Goal: Task Accomplishment & Management: Use online tool/utility

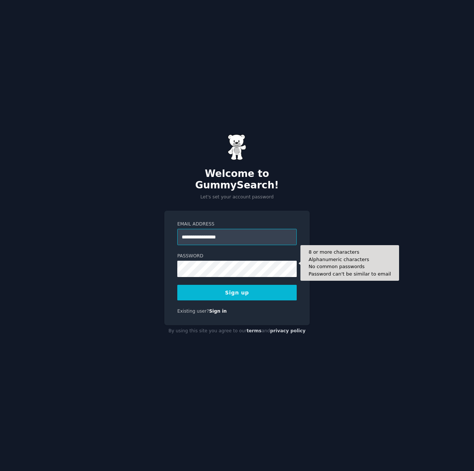
type input "**********"
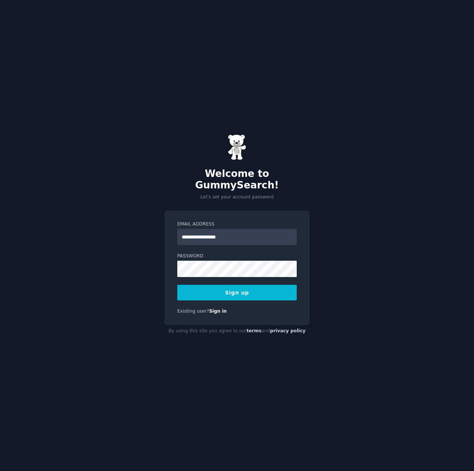
click at [198, 290] on button "Sign up" at bounding box center [236, 293] width 119 height 16
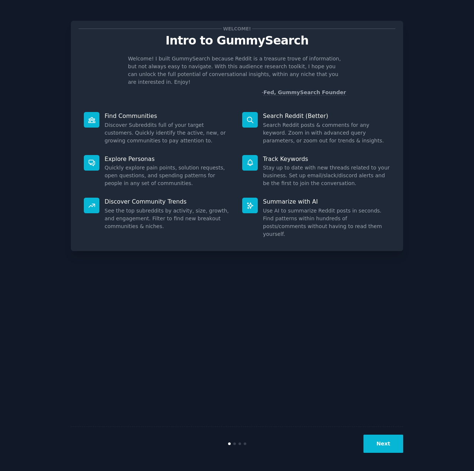
click at [377, 446] on button "Next" at bounding box center [384, 444] width 40 height 18
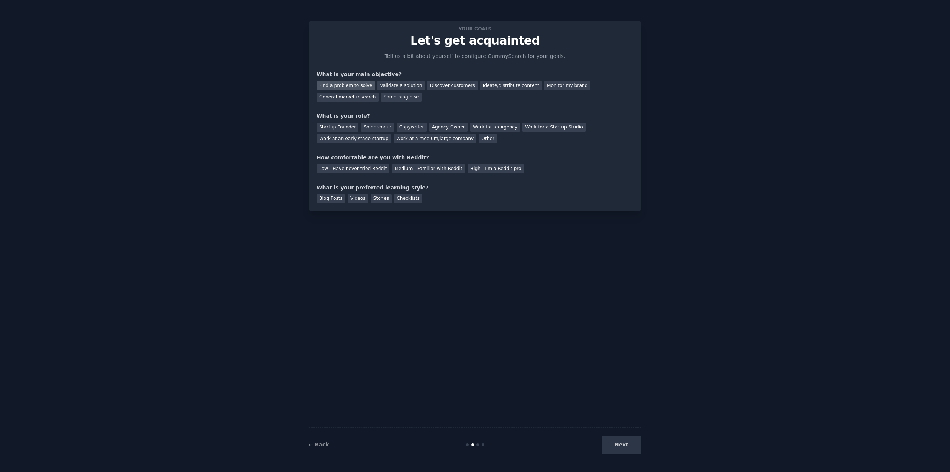
click at [332, 84] on div "Find a problem to solve" at bounding box center [345, 85] width 58 height 9
click at [474, 86] on div "Ideate/distribute content" at bounding box center [511, 85] width 62 height 9
click at [371, 125] on div "Solopreneur" at bounding box center [377, 126] width 33 height 9
click at [392, 168] on div "Medium - Familiar with Reddit" at bounding box center [428, 168] width 73 height 9
click at [400, 196] on div "Checklists" at bounding box center [408, 198] width 28 height 9
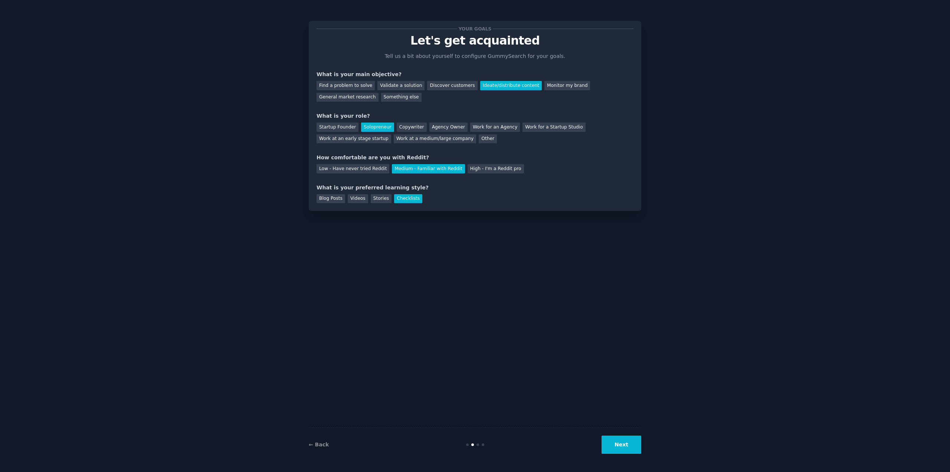
click at [474, 446] on button "Next" at bounding box center [621, 444] width 40 height 18
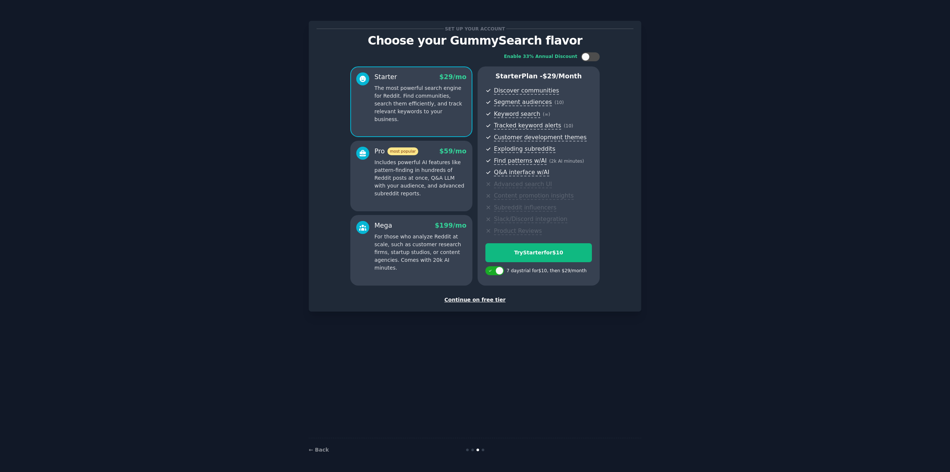
click at [474, 298] on div "Continue on free tier" at bounding box center [474, 300] width 317 height 8
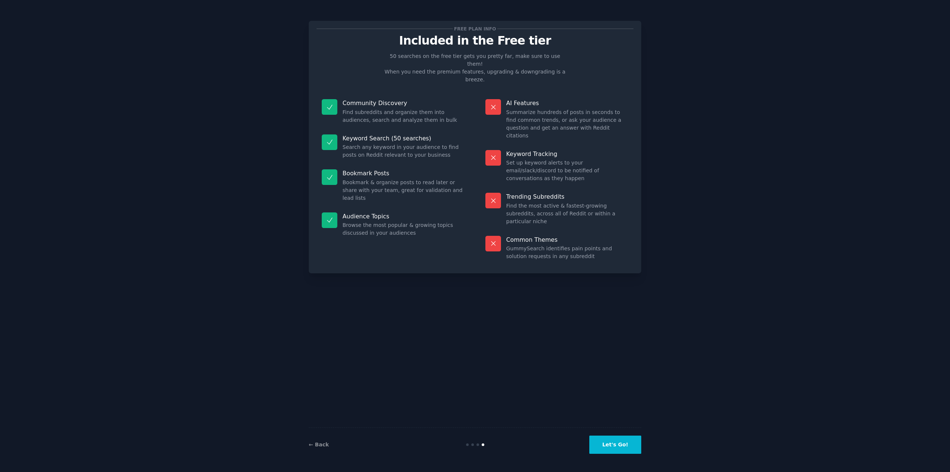
click at [474, 442] on button "Let's Go!" at bounding box center [615, 444] width 52 height 18
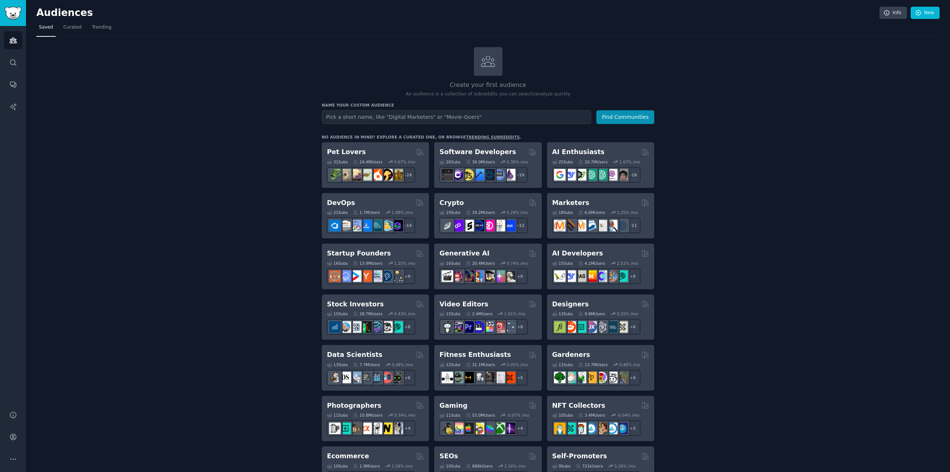
click at [474, 150] on div "AI Enthusiasts Curated by GummySearch" at bounding box center [600, 151] width 97 height 9
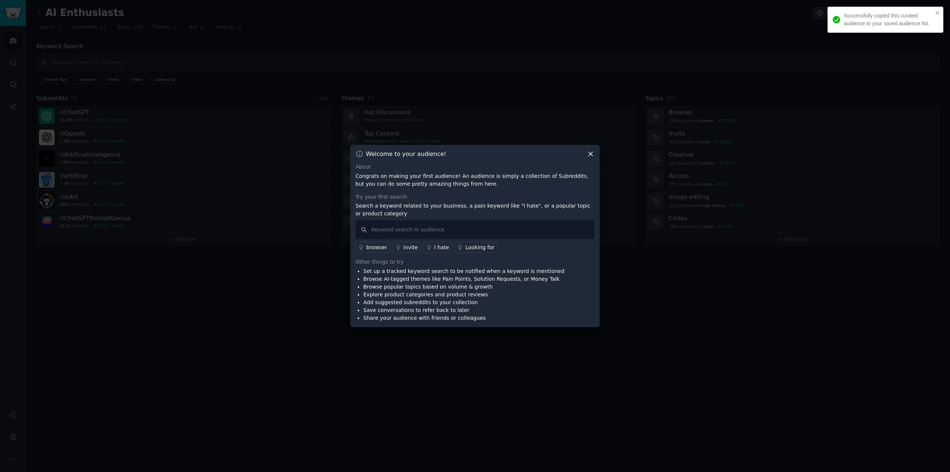
click at [474, 155] on icon at bounding box center [591, 154] width 8 height 8
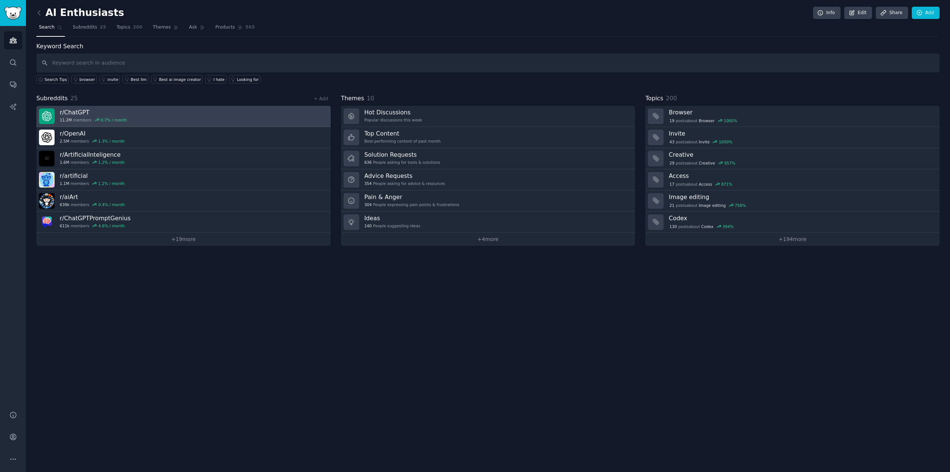
click at [117, 111] on h3 "r/ ChatGPT" at bounding box center [93, 112] width 67 height 8
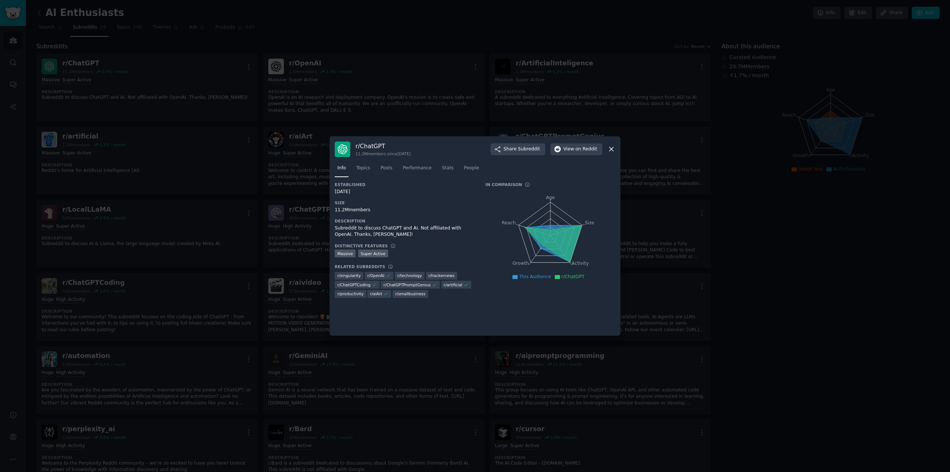
click at [474, 149] on icon at bounding box center [611, 149] width 8 height 8
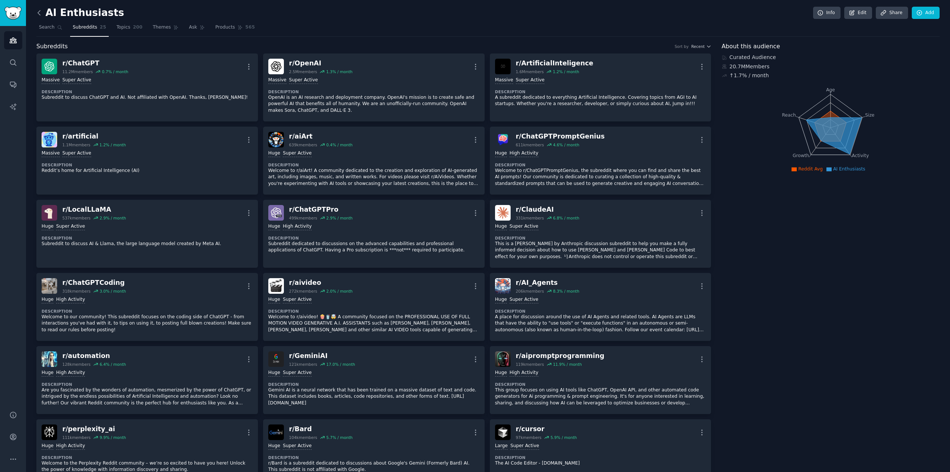
click at [40, 16] on icon at bounding box center [39, 13] width 8 height 8
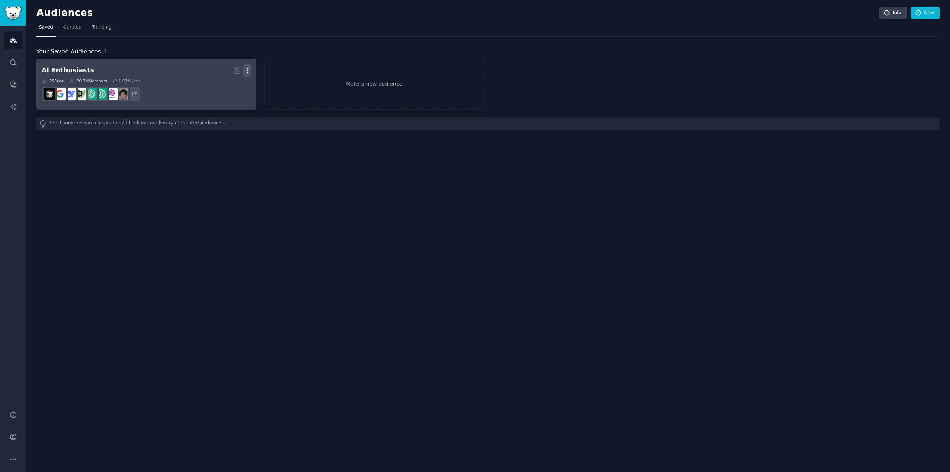
click at [246, 69] on icon "button" at bounding box center [247, 70] width 8 height 8
click at [187, 72] on h2 "AI Enthusiasts Curated by GummySearch More View Delete" at bounding box center [147, 70] width 210 height 13
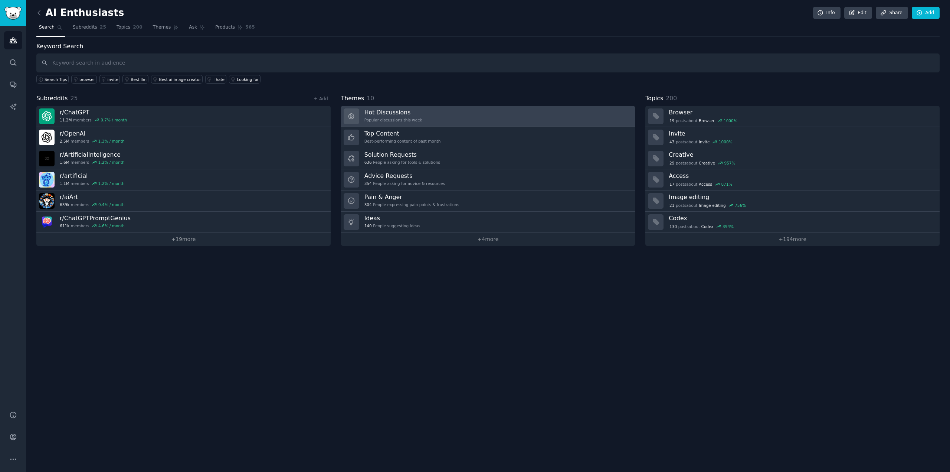
click at [465, 115] on link "Hot Discussions Popular discussions this week" at bounding box center [488, 116] width 294 height 21
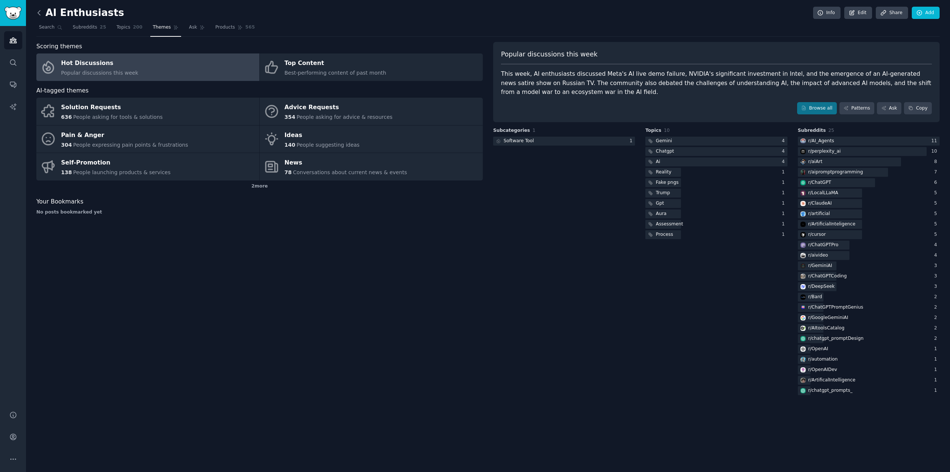
click at [39, 12] on icon at bounding box center [39, 12] width 2 height 4
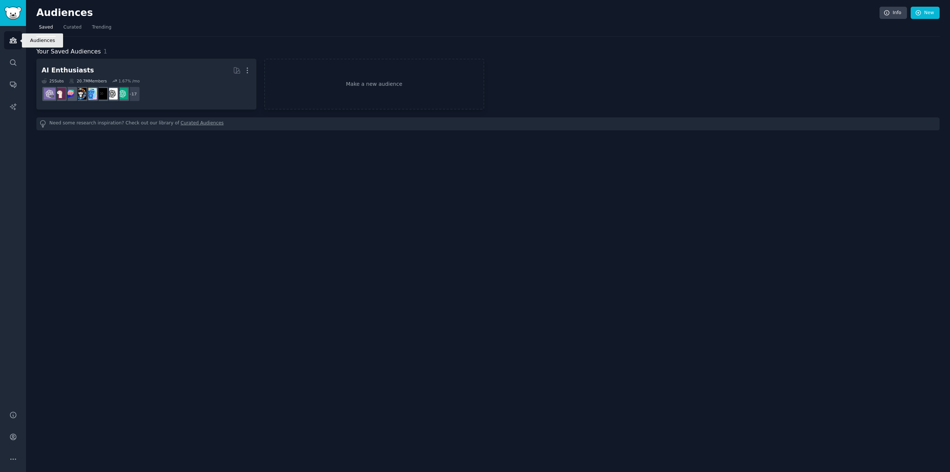
click at [13, 40] on icon "Sidebar" at bounding box center [13, 40] width 7 height 5
click at [7, 61] on link "Search" at bounding box center [13, 62] width 18 height 18
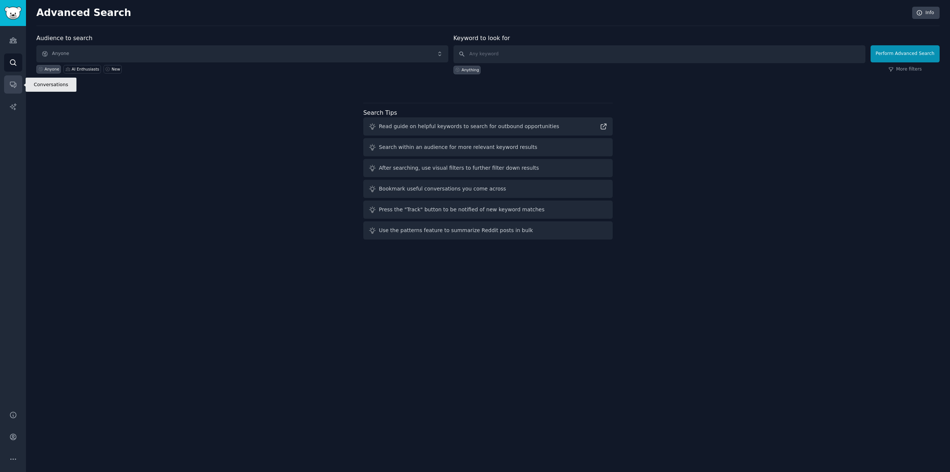
click at [14, 80] on link "Conversations" at bounding box center [13, 84] width 18 height 18
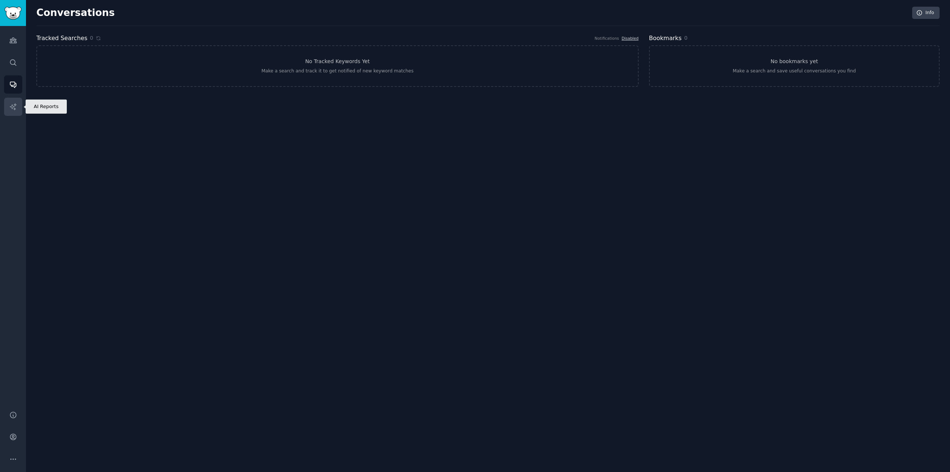
click at [12, 104] on icon "Sidebar" at bounding box center [13, 106] width 6 height 6
click at [13, 41] on icon "Sidebar" at bounding box center [13, 40] width 8 height 8
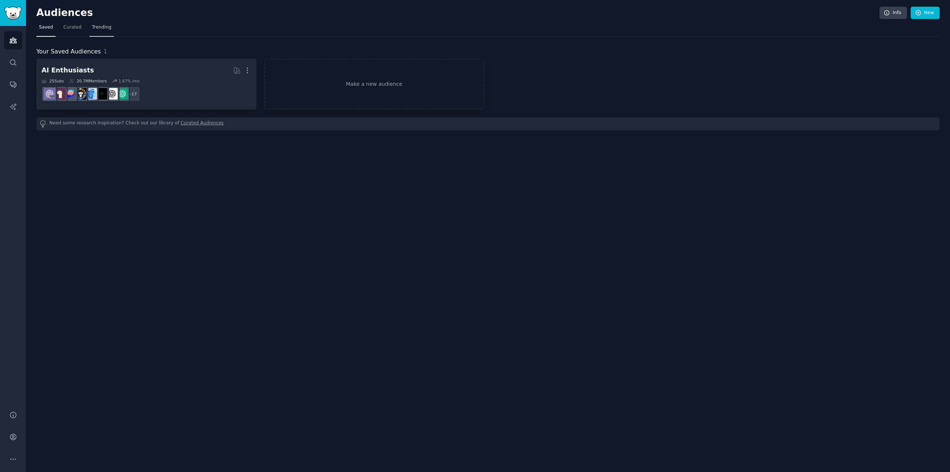
click at [92, 26] on span "Trending" at bounding box center [101, 27] width 19 height 7
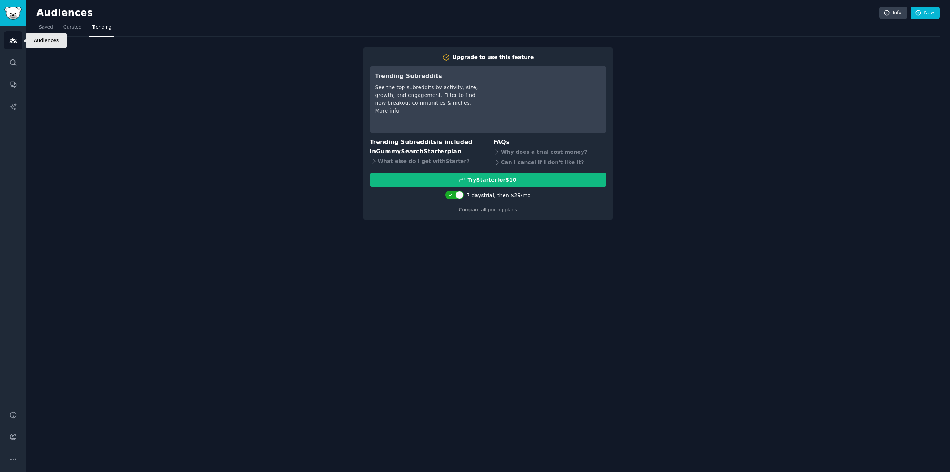
click at [16, 39] on icon "Sidebar" at bounding box center [13, 40] width 7 height 5
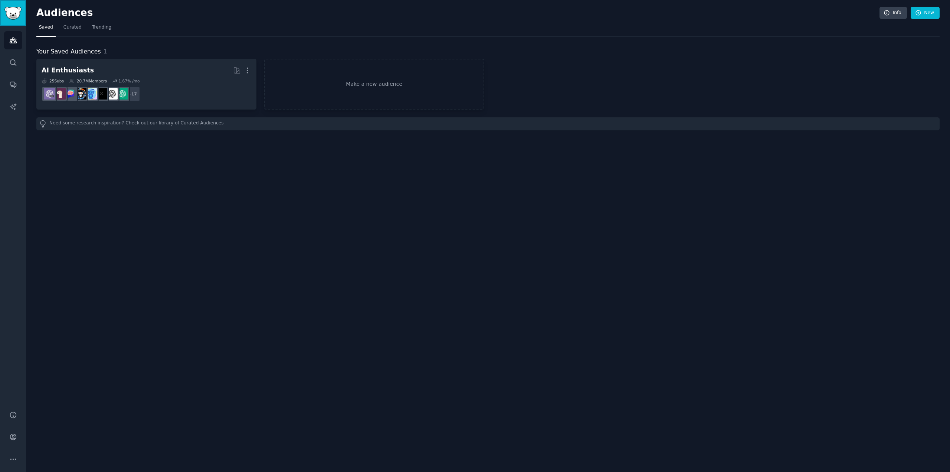
click at [10, 14] on img "Sidebar" at bounding box center [12, 13] width 17 height 13
click at [350, 86] on link "Make a new audience" at bounding box center [374, 84] width 220 height 51
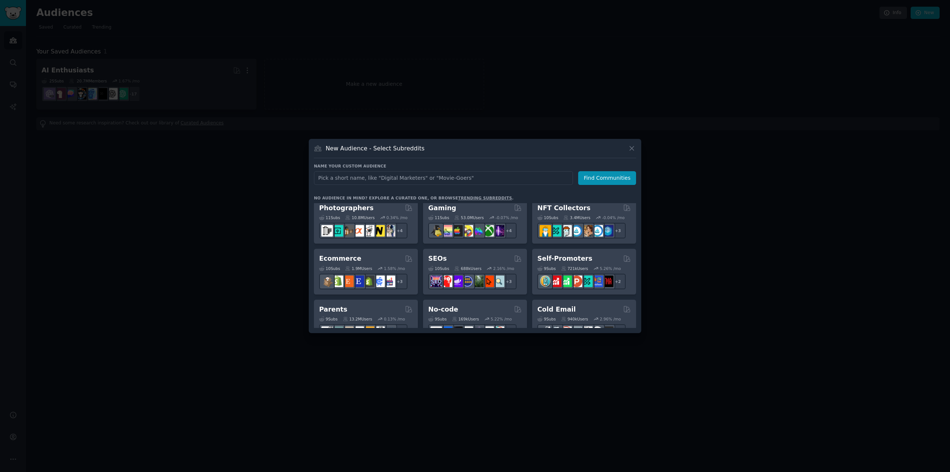
scroll to position [278, 0]
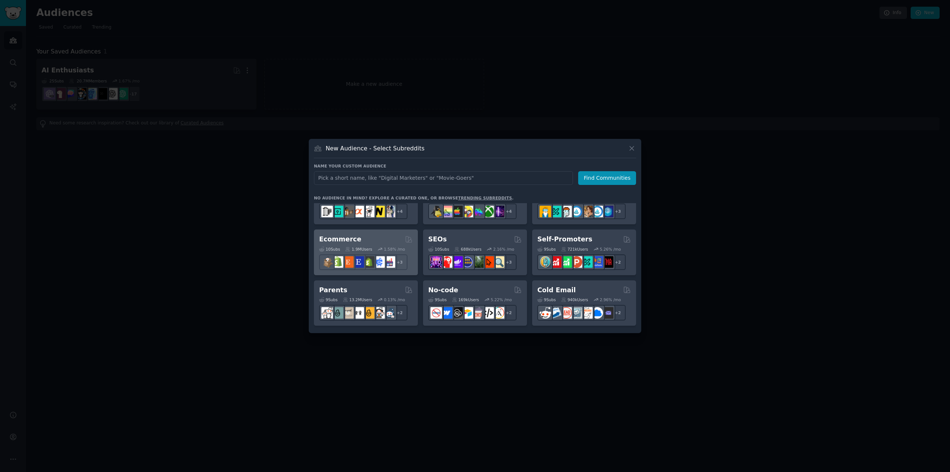
click at [365, 235] on div "Ecommerce Curated by GummySearch" at bounding box center [365, 238] width 93 height 9
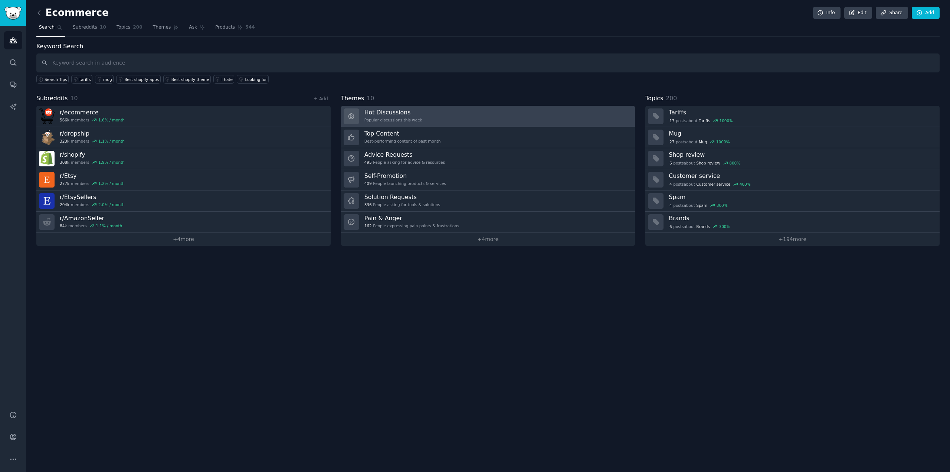
click at [450, 112] on link "Hot Discussions Popular discussions this week" at bounding box center [488, 116] width 294 height 21
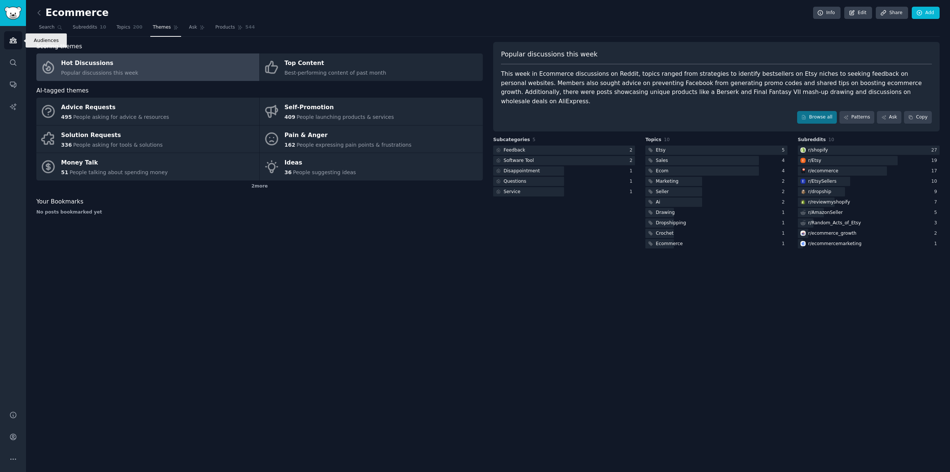
click at [10, 37] on icon "Sidebar" at bounding box center [13, 40] width 8 height 8
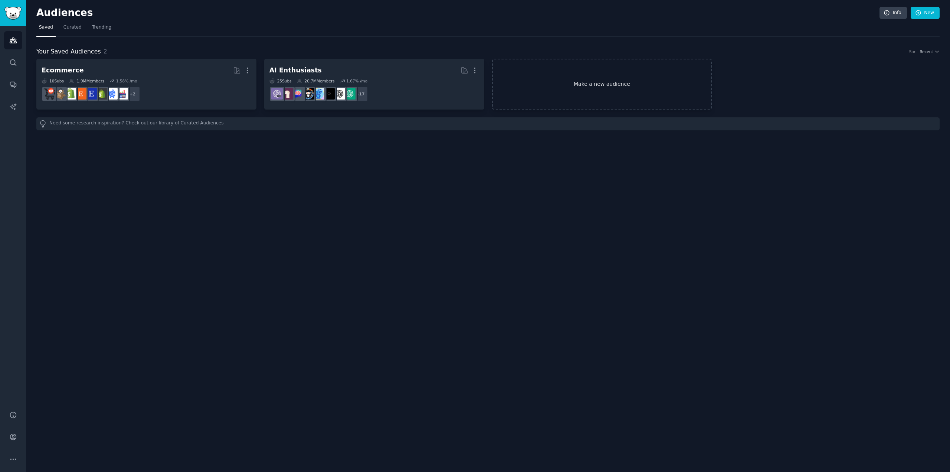
click at [474, 83] on link "Make a new audience" at bounding box center [602, 84] width 220 height 51
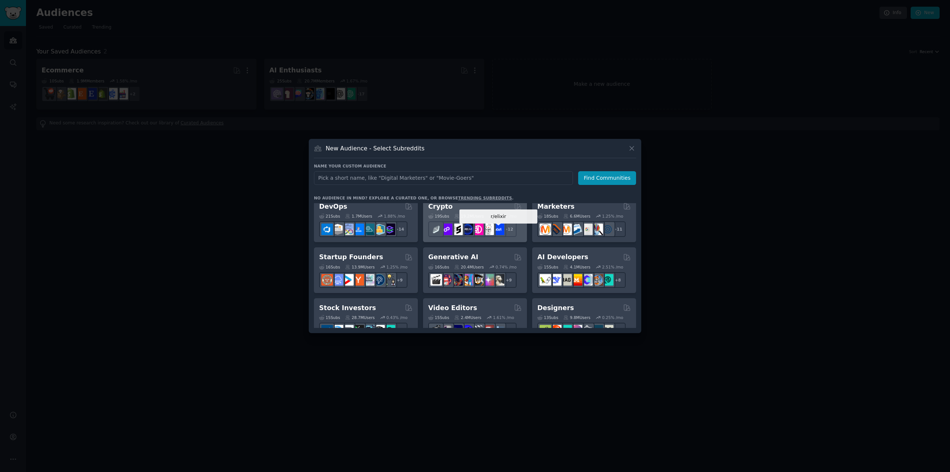
scroll to position [58, 0]
type input "Food"
click at [474, 182] on button "Find Communities" at bounding box center [607, 178] width 58 height 14
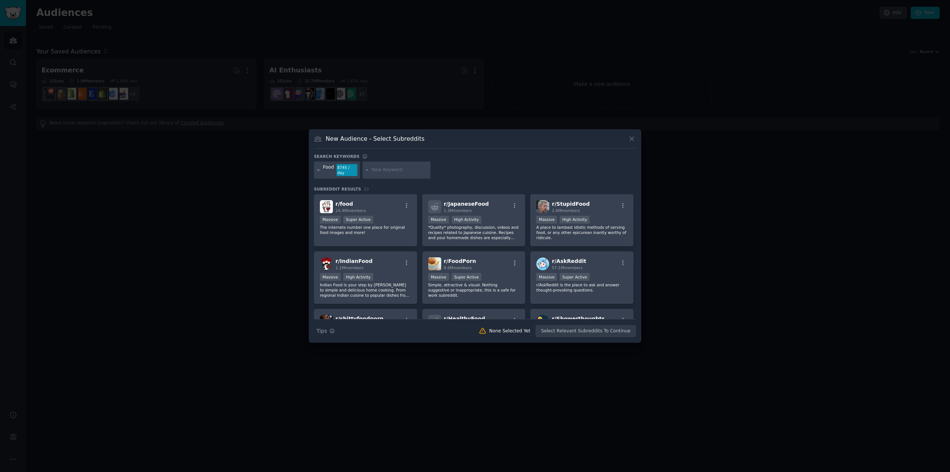
click at [319, 168] on icon at bounding box center [318, 170] width 4 height 4
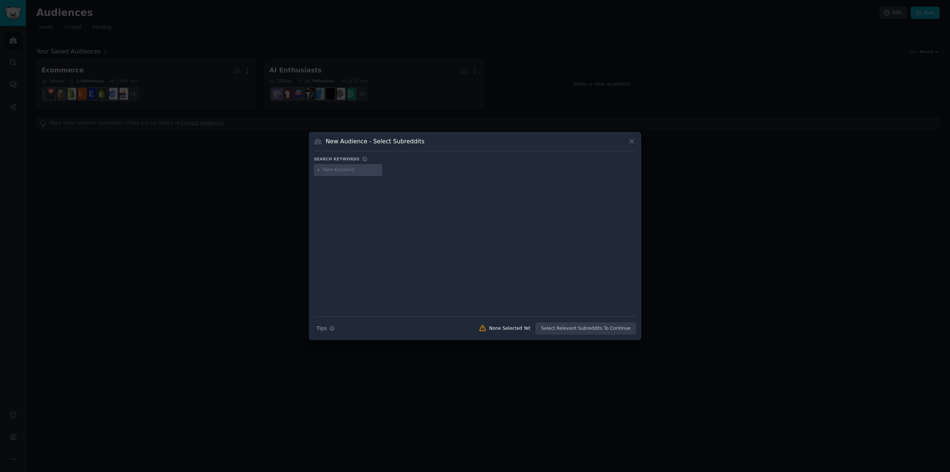
click at [357, 172] on input "text" at bounding box center [351, 170] width 56 height 7
click at [474, 140] on icon at bounding box center [632, 142] width 4 height 4
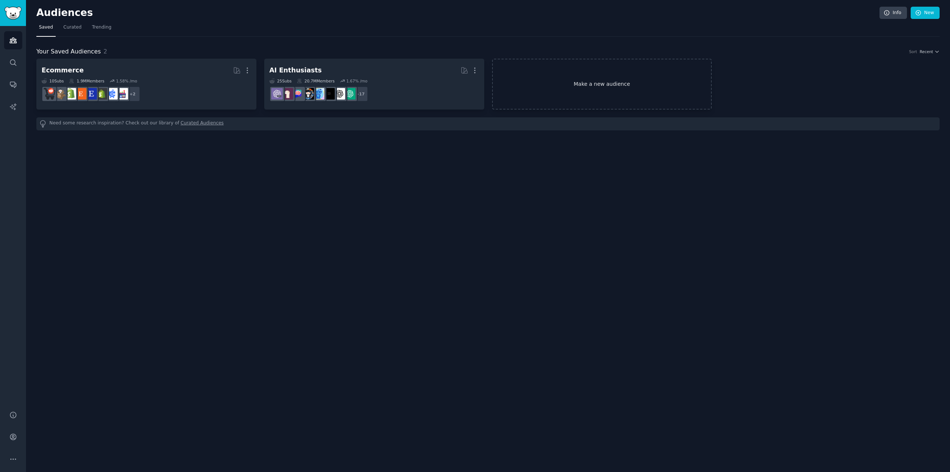
click at [474, 79] on link "Make a new audience" at bounding box center [602, 84] width 220 height 51
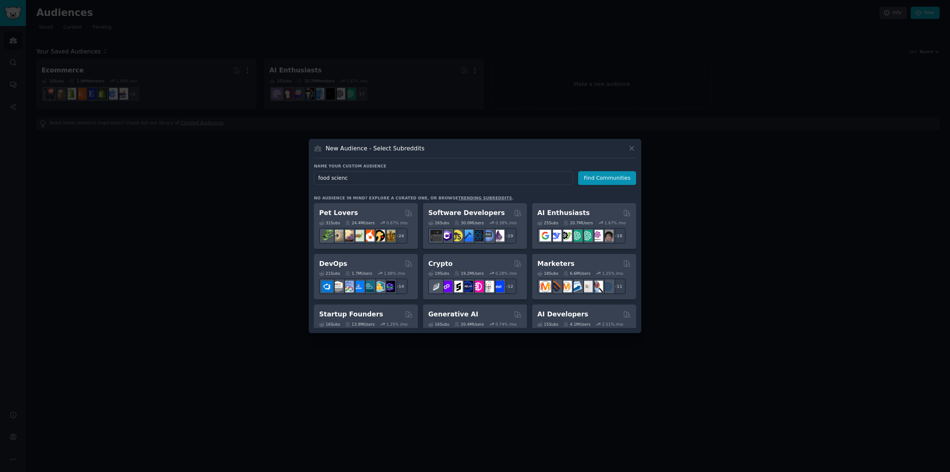
type input "food science"
click button "Find Communities" at bounding box center [607, 178] width 58 height 14
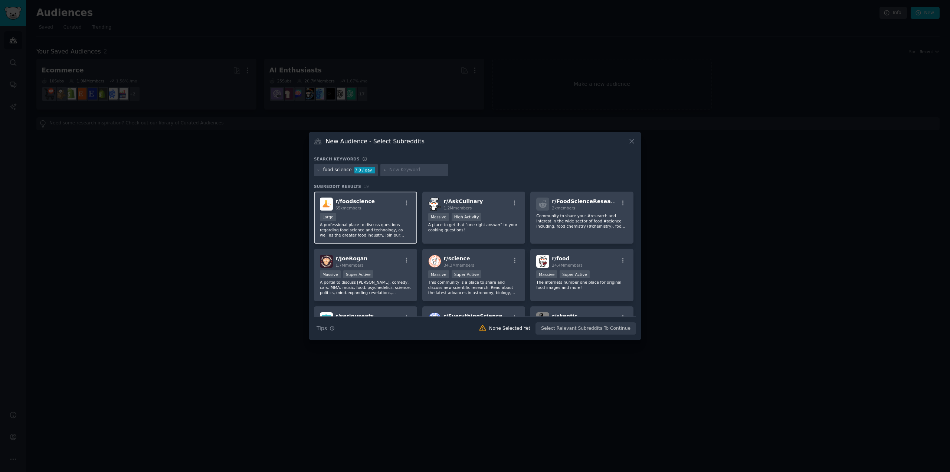
click at [370, 214] on div "10,000 - 100,000 members Large" at bounding box center [365, 217] width 91 height 9
click at [474, 326] on button "Create Audience" at bounding box center [611, 328] width 49 height 13
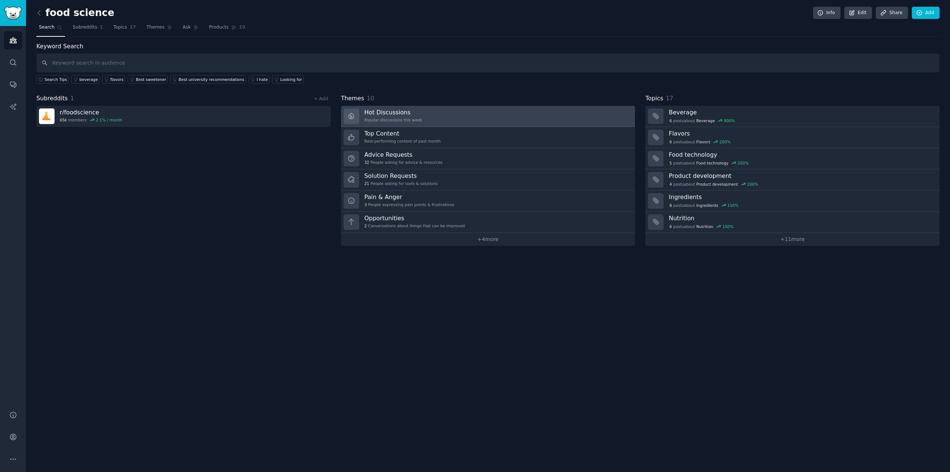
click at [400, 118] on div "Popular discussions this week" at bounding box center [393, 119] width 58 height 5
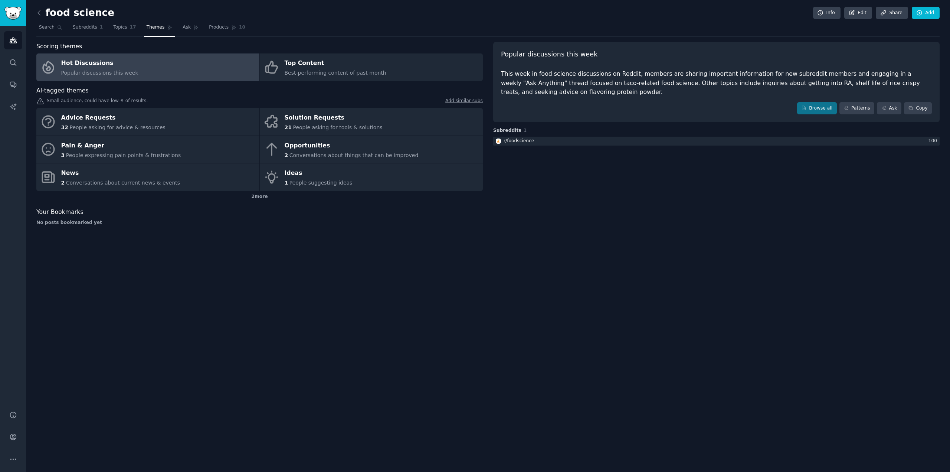
click at [43, 13] on link at bounding box center [40, 13] width 9 height 12
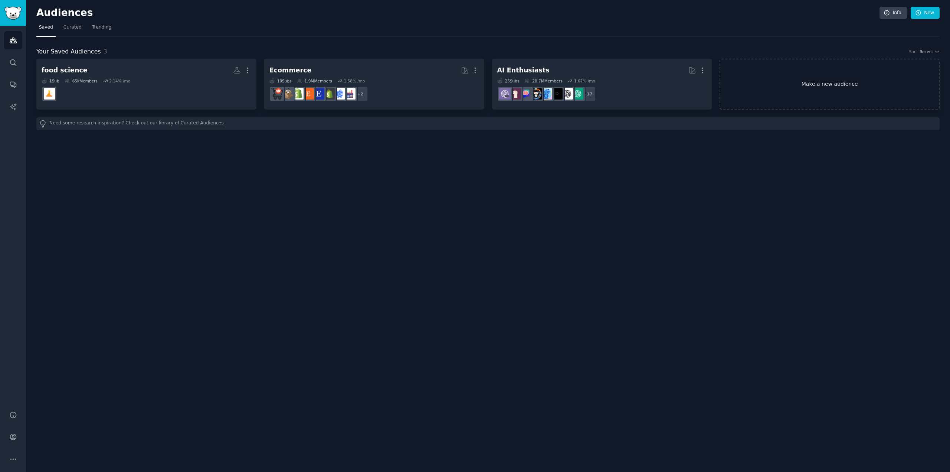
click at [474, 87] on link "Make a new audience" at bounding box center [829, 84] width 220 height 51
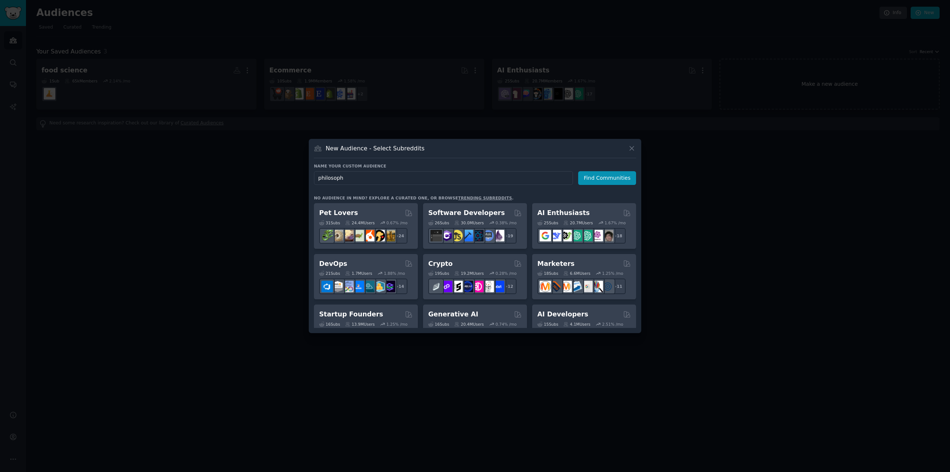
type input "philosophy"
click button "Find Communities" at bounding box center [607, 178] width 58 height 14
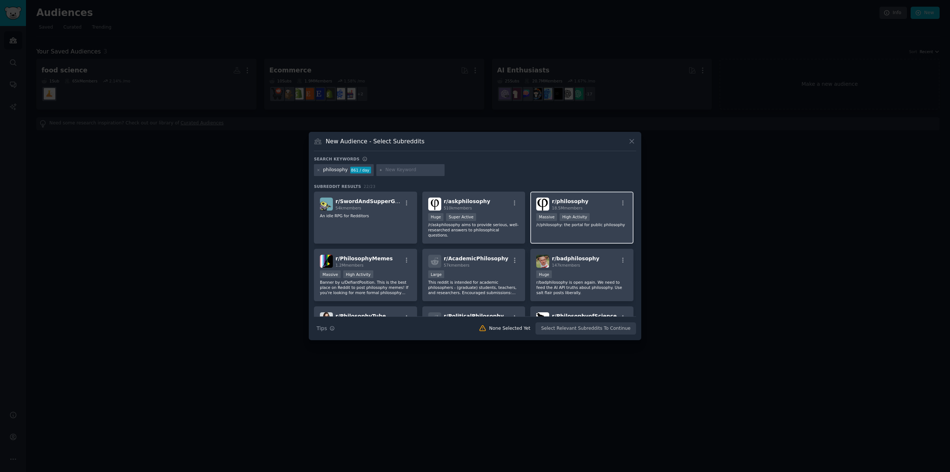
click at [474, 203] on div "r/ philosophy 18.5M members" at bounding box center [581, 203] width 91 height 13
click at [474, 328] on button "Create Audience" at bounding box center [611, 328] width 49 height 13
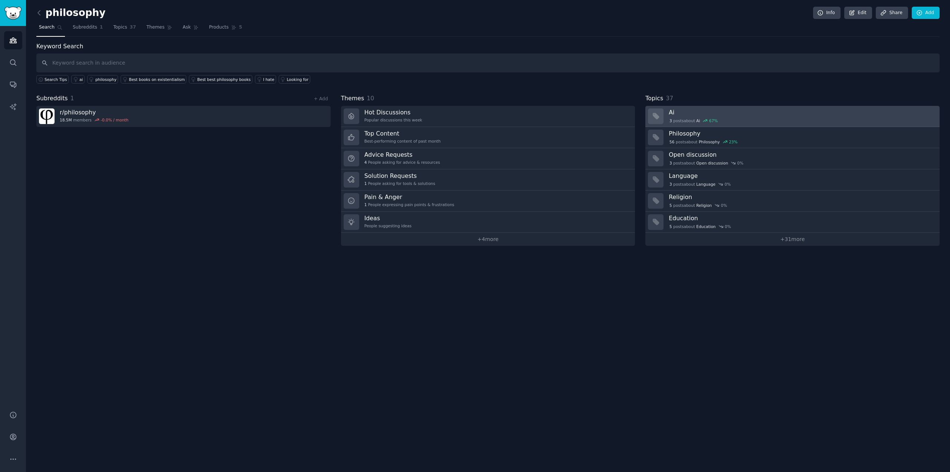
click at [474, 117] on div "3 post s about Ai 67 %" at bounding box center [802, 120] width 266 height 8
